Goal: Information Seeking & Learning: Learn about a topic

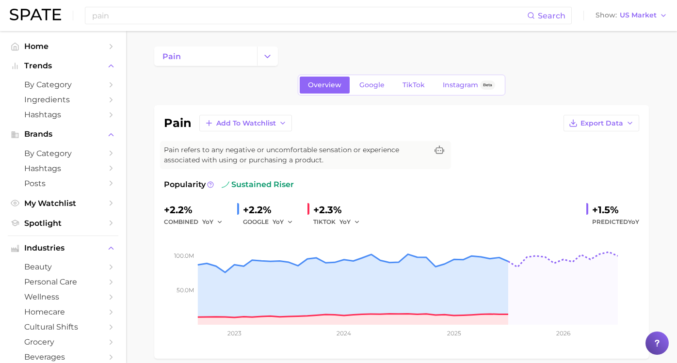
scroll to position [469, 0]
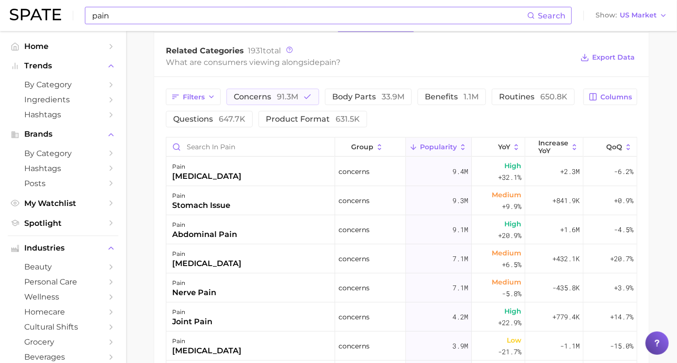
click at [313, 16] on input "pain" at bounding box center [309, 15] width 436 height 16
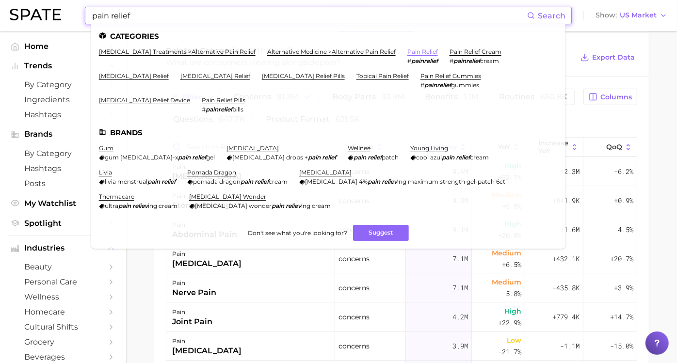
type input "pain relief"
click at [428, 51] on link "pain relief" at bounding box center [423, 51] width 31 height 7
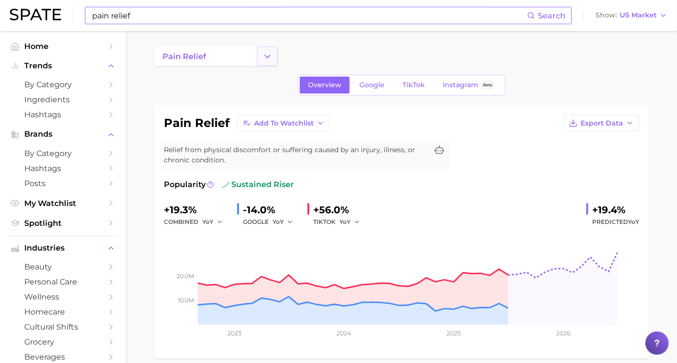
click at [271, 58] on icon "Change Category" at bounding box center [268, 56] width 10 height 10
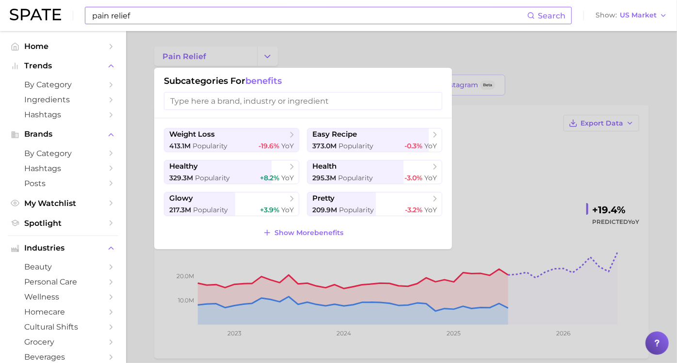
click at [152, 116] on div at bounding box center [338, 181] width 677 height 363
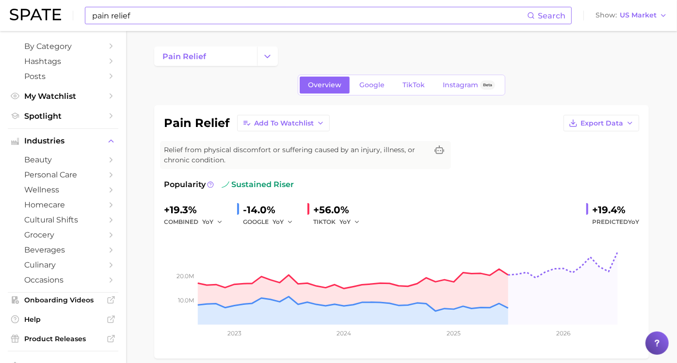
scroll to position [116, 0]
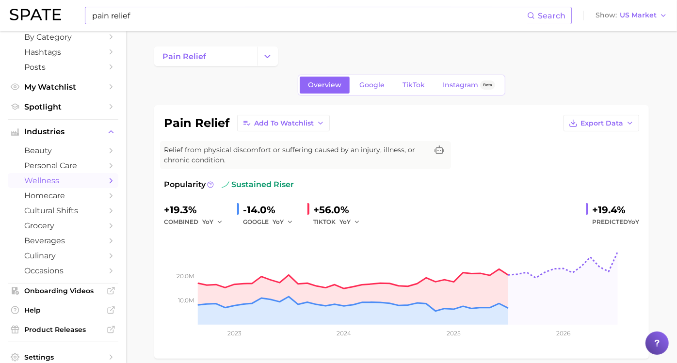
click at [54, 182] on span "wellness" at bounding box center [63, 180] width 78 height 9
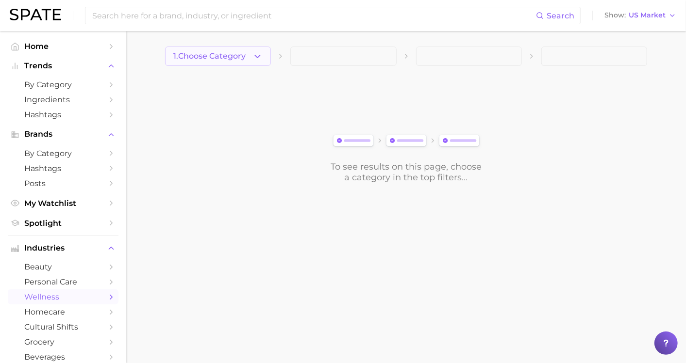
click at [257, 55] on icon "button" at bounding box center [257, 56] width 10 height 10
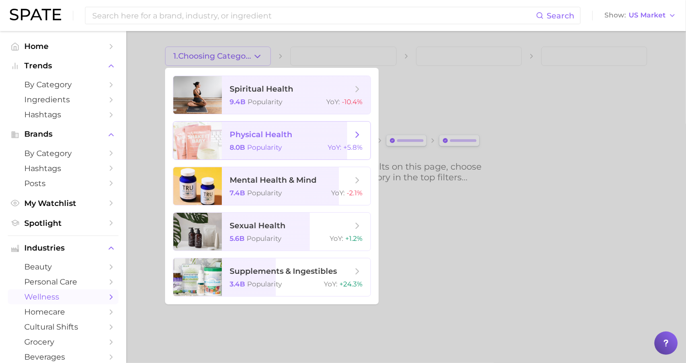
click at [362, 137] on span "physical health 8.0b Popularity YoY : +5.8%" at bounding box center [296, 141] width 148 height 38
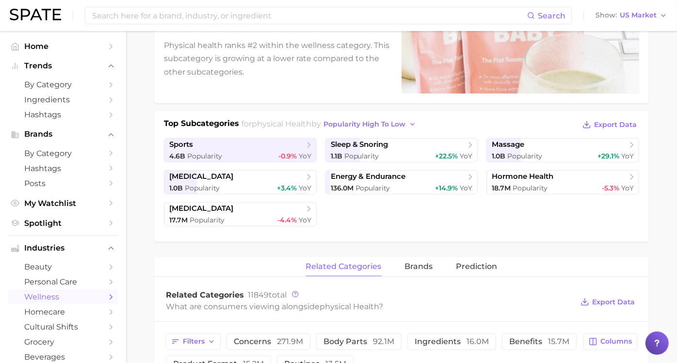
scroll to position [152, 0]
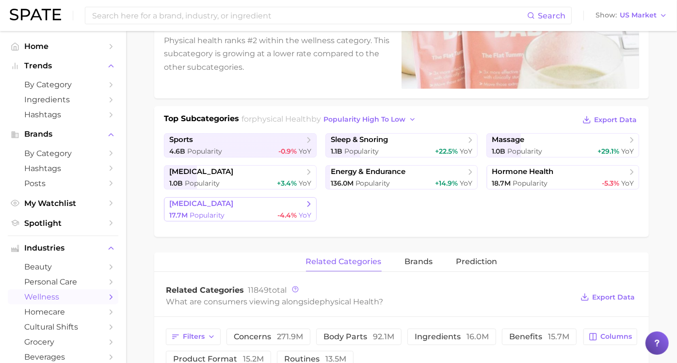
click at [312, 201] on icon at bounding box center [309, 204] width 10 height 10
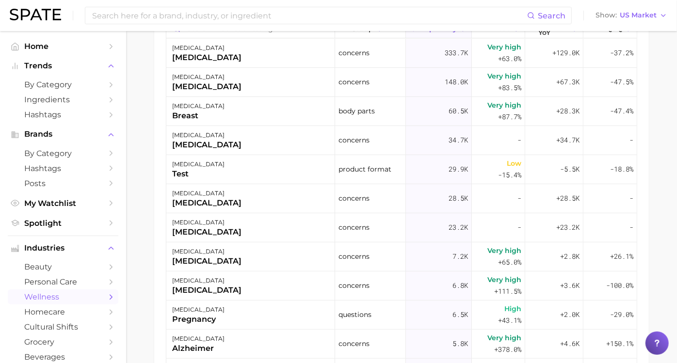
scroll to position [433, 0]
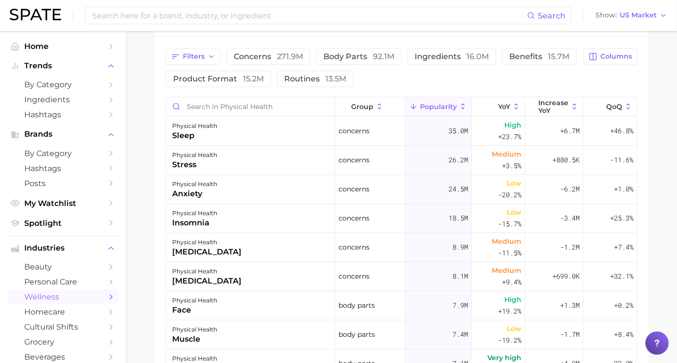
scroll to position [152, 0]
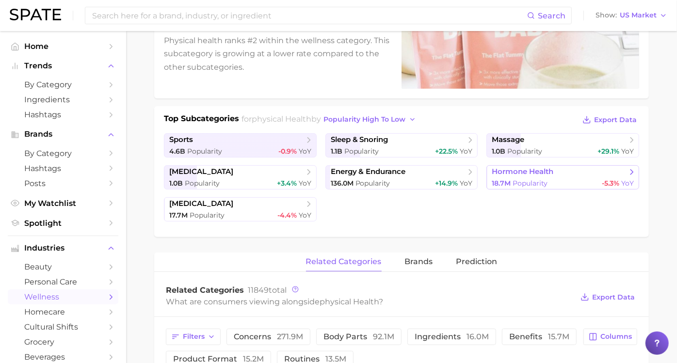
click at [519, 181] on span "Popularity" at bounding box center [530, 183] width 35 height 9
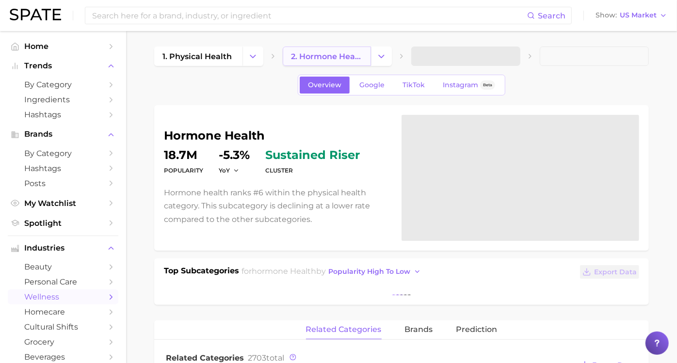
click at [338, 49] on link "2. hormone health" at bounding box center [327, 56] width 88 height 19
click at [384, 54] on icon "Change Category" at bounding box center [382, 56] width 10 height 10
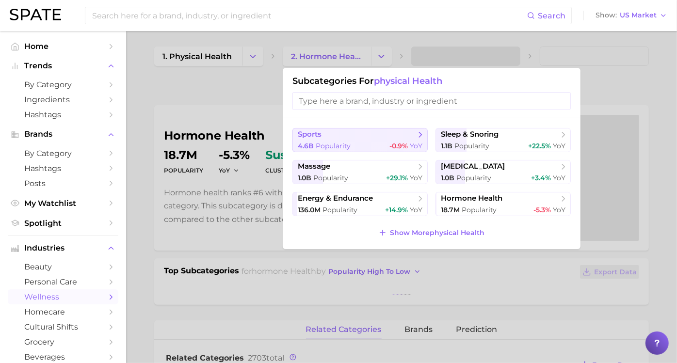
click at [345, 140] on button "sports 4.6b Popularity -0.9% YoY" at bounding box center [360, 140] width 135 height 24
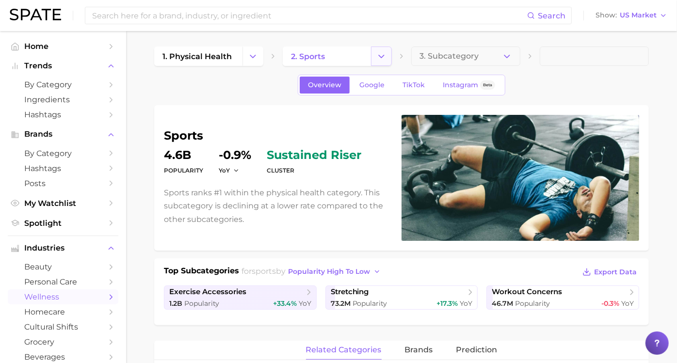
click at [380, 55] on icon "Change Category" at bounding box center [382, 56] width 10 height 10
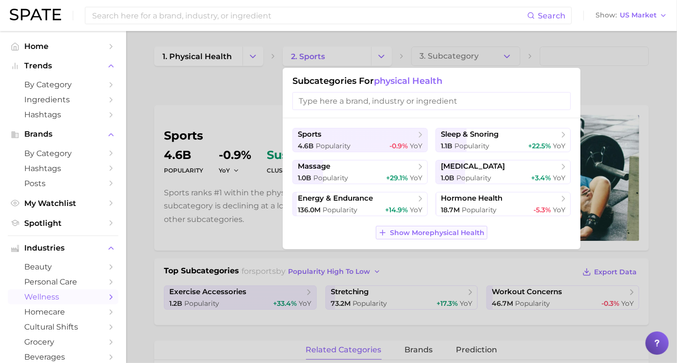
click at [453, 231] on span "Show More physical health" at bounding box center [438, 233] width 95 height 8
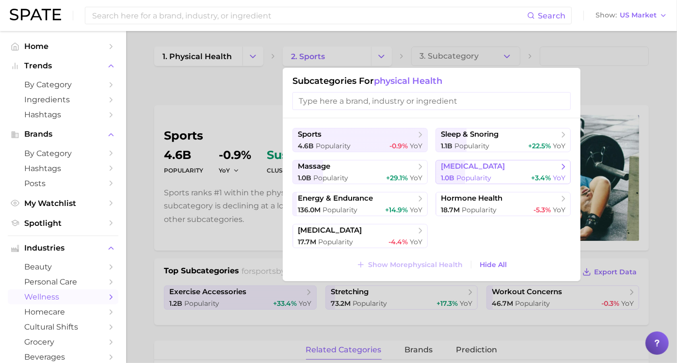
click at [463, 164] on span "[MEDICAL_DATA]" at bounding box center [473, 166] width 64 height 9
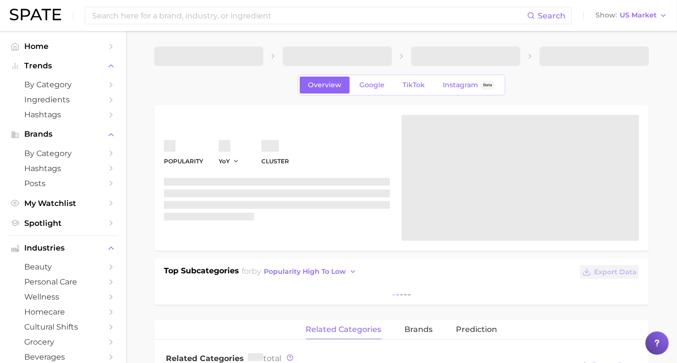
click at [463, 164] on div at bounding box center [521, 178] width 238 height 126
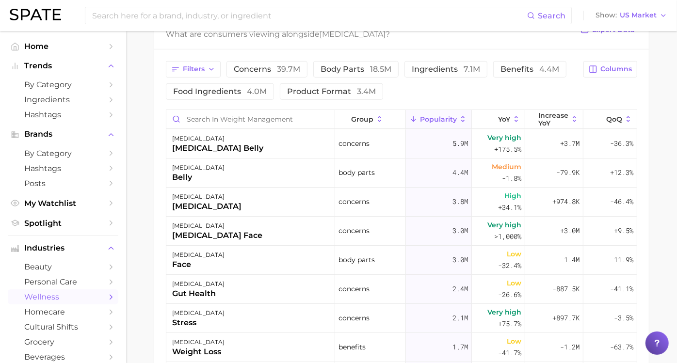
scroll to position [378, 0]
